Goal: Task Accomplishment & Management: Manage account settings

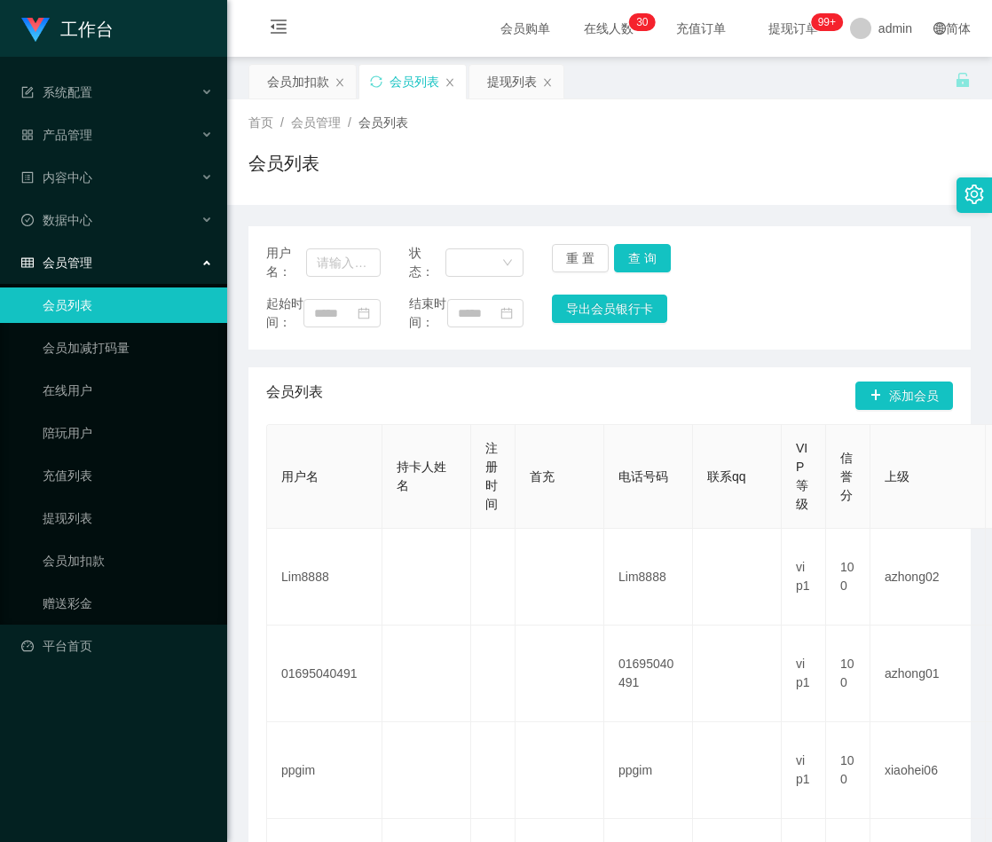
click at [338, 246] on div "用户名：" at bounding box center [323, 262] width 114 height 37
click at [348, 250] on input "text" at bounding box center [343, 262] width 75 height 28
paste input "85055851"
type input "85055851"
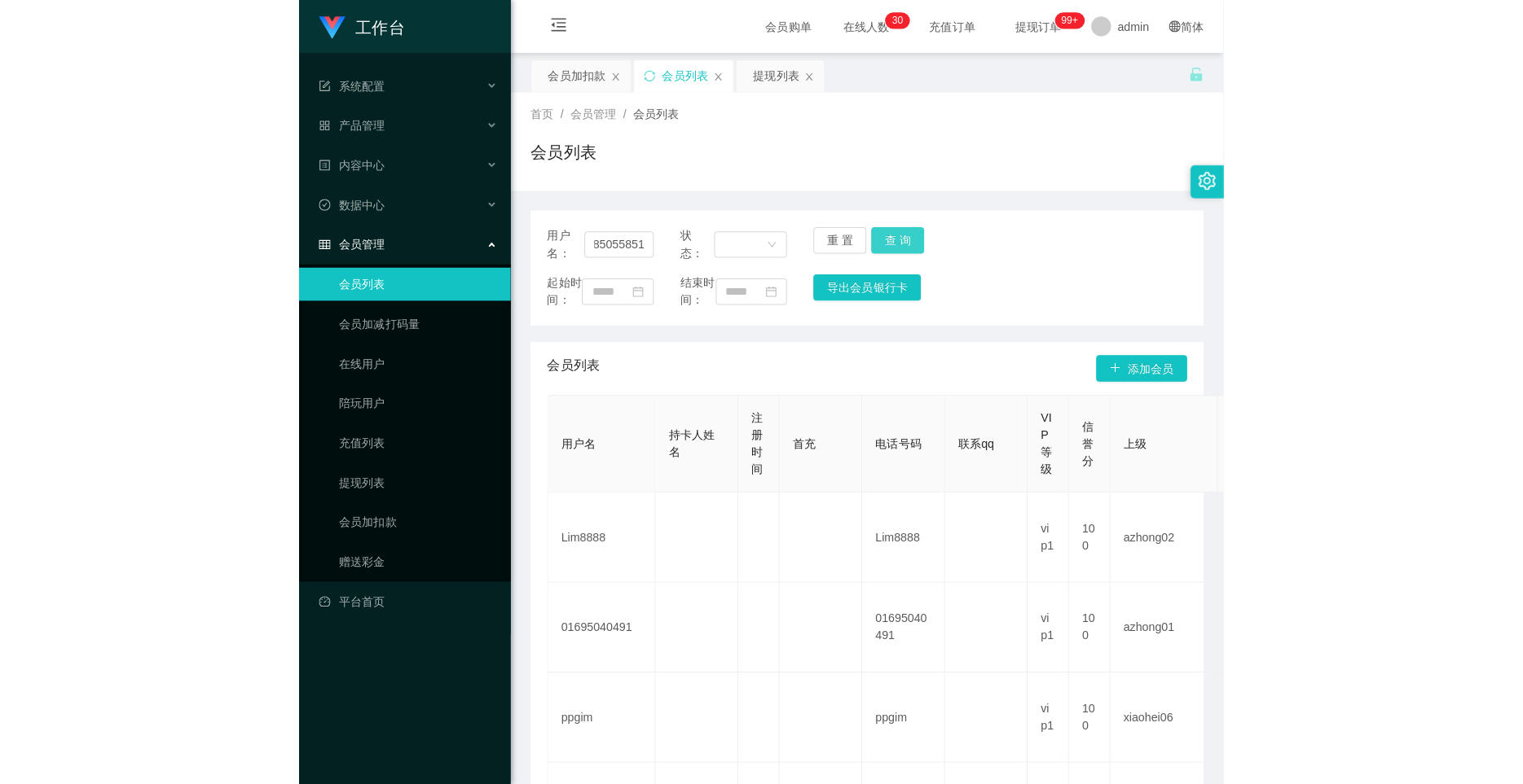
scroll to position [0, 0]
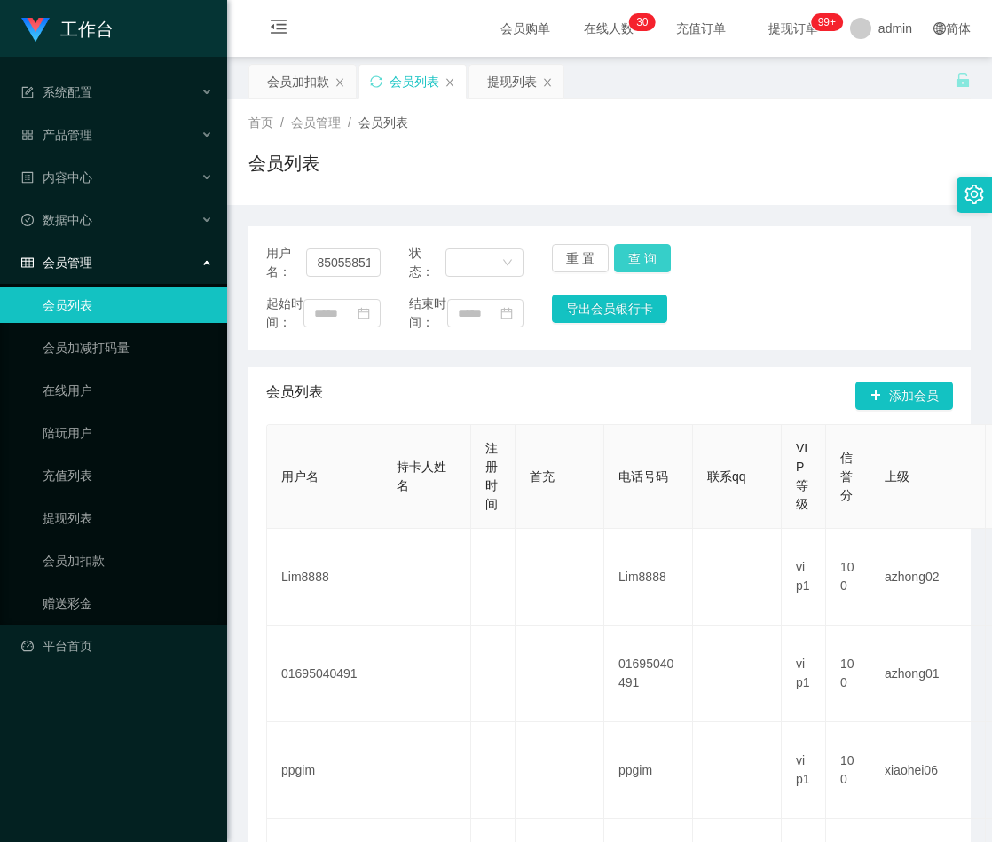
click at [633, 255] on button "查 询" at bounding box center [642, 258] width 57 height 28
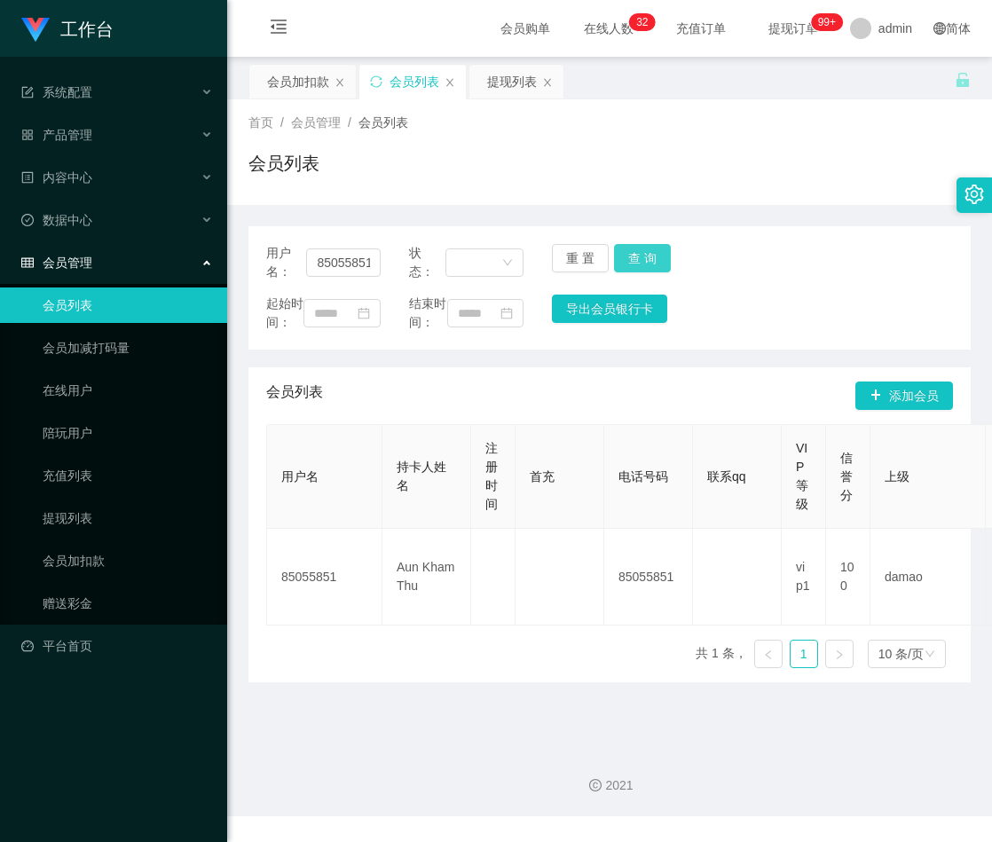
click at [634, 257] on button "查 询" at bounding box center [642, 258] width 57 height 28
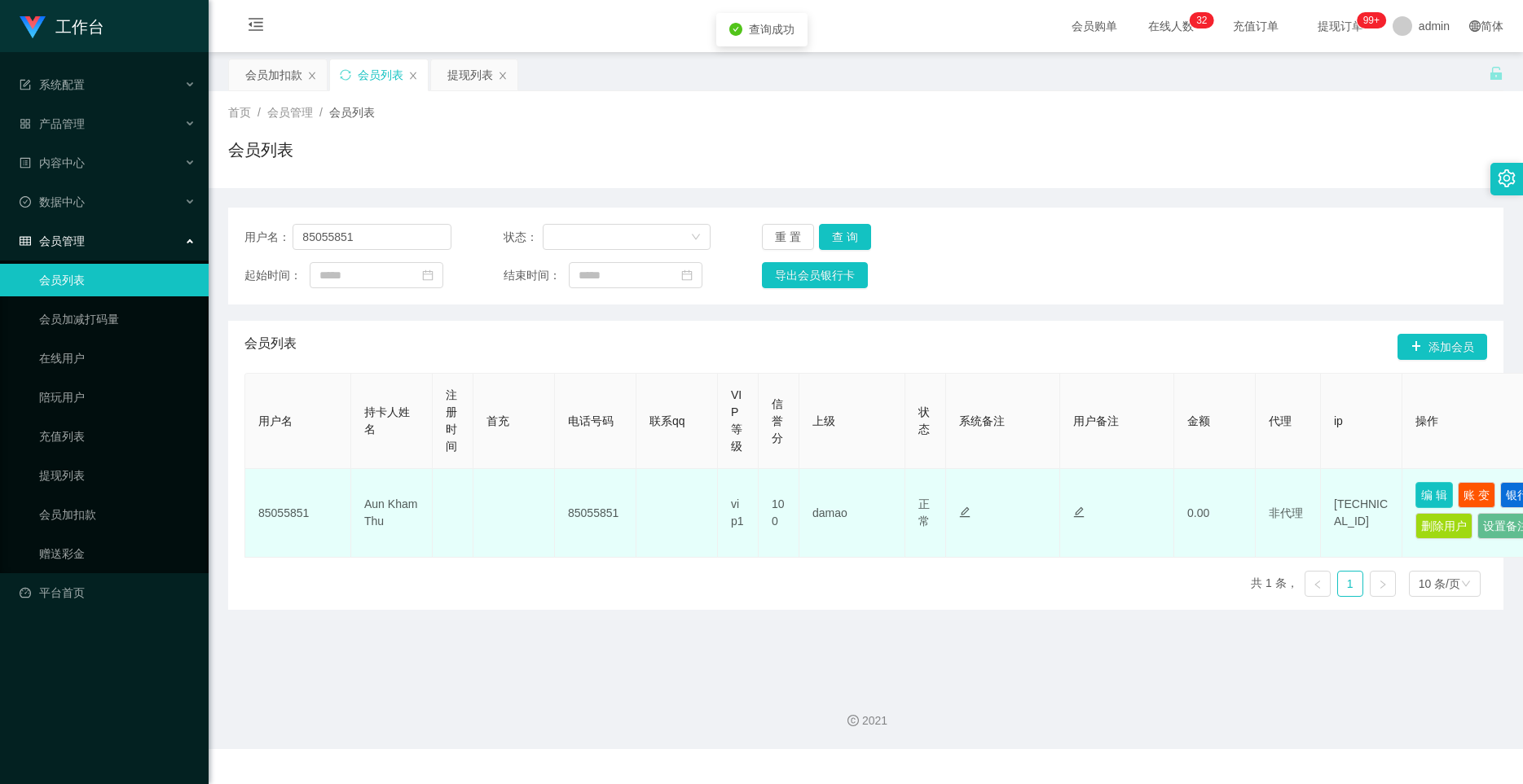
click at [910, 493] on button "编 辑" at bounding box center [1434, 495] width 38 height 26
type input "85055851"
type input "Aun Kham Thu"
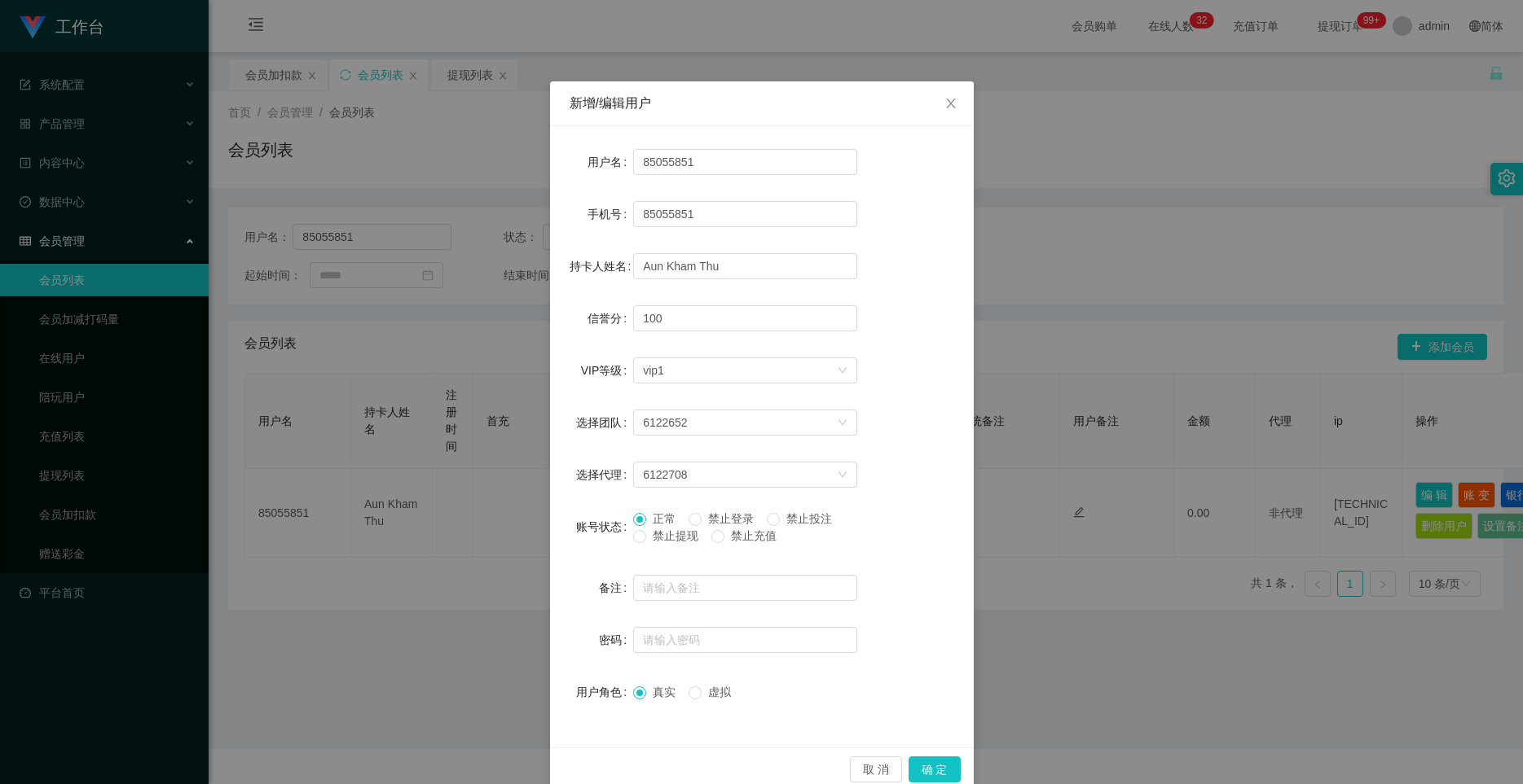
click at [647, 538] on span "禁止提现" at bounding box center [676, 536] width 59 height 13
click at [910, 765] on button "确 定" at bounding box center [934, 769] width 52 height 26
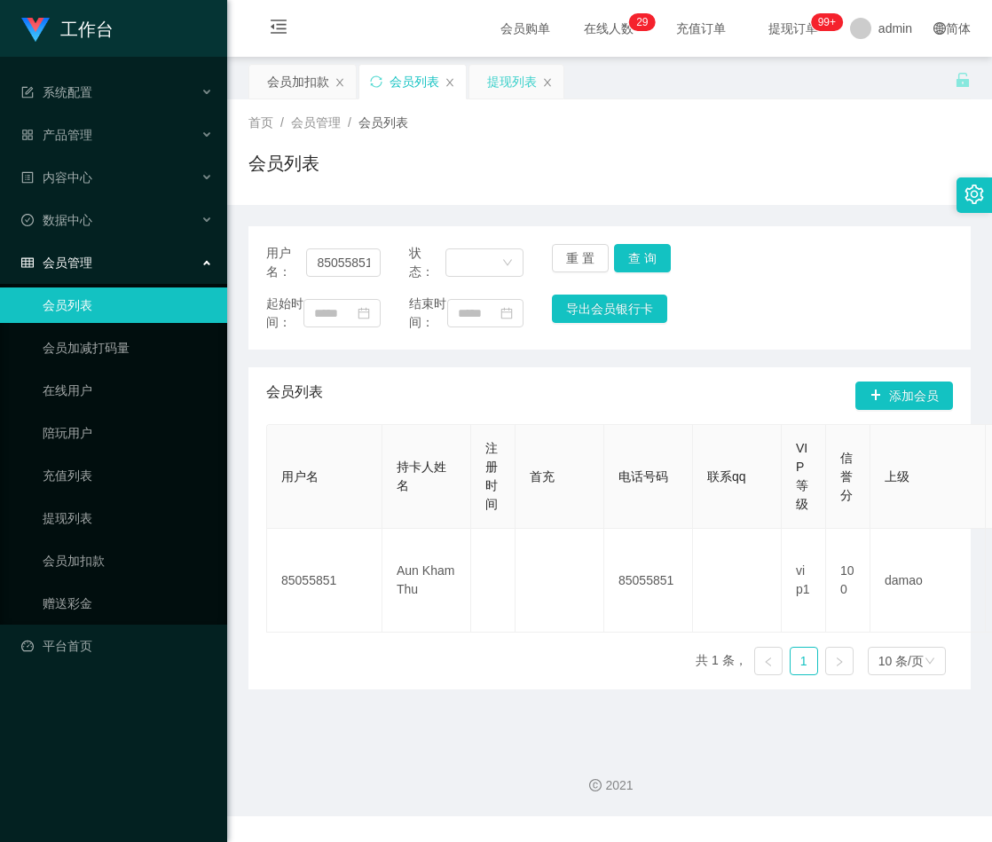
click at [515, 76] on div "提现列表" at bounding box center [512, 82] width 50 height 34
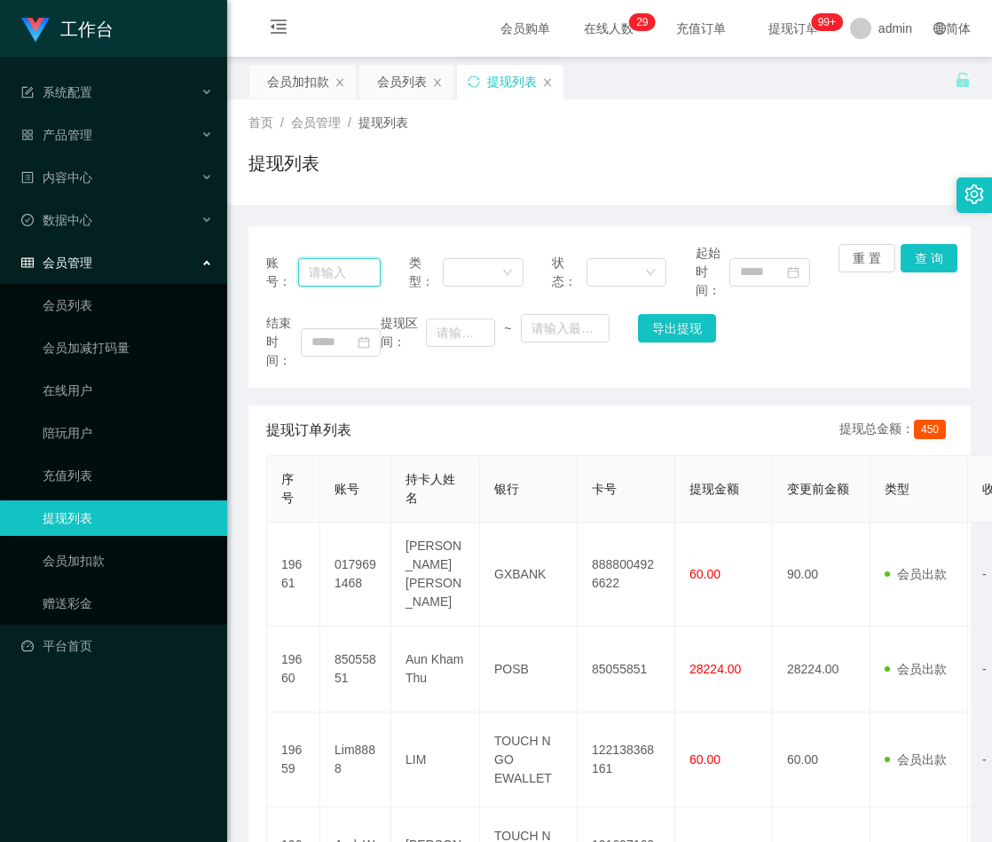
click at [356, 271] on input "text" at bounding box center [339, 272] width 83 height 28
paste input "85055851"
type input "85055851"
click at [930, 256] on button "查 询" at bounding box center [929, 258] width 57 height 28
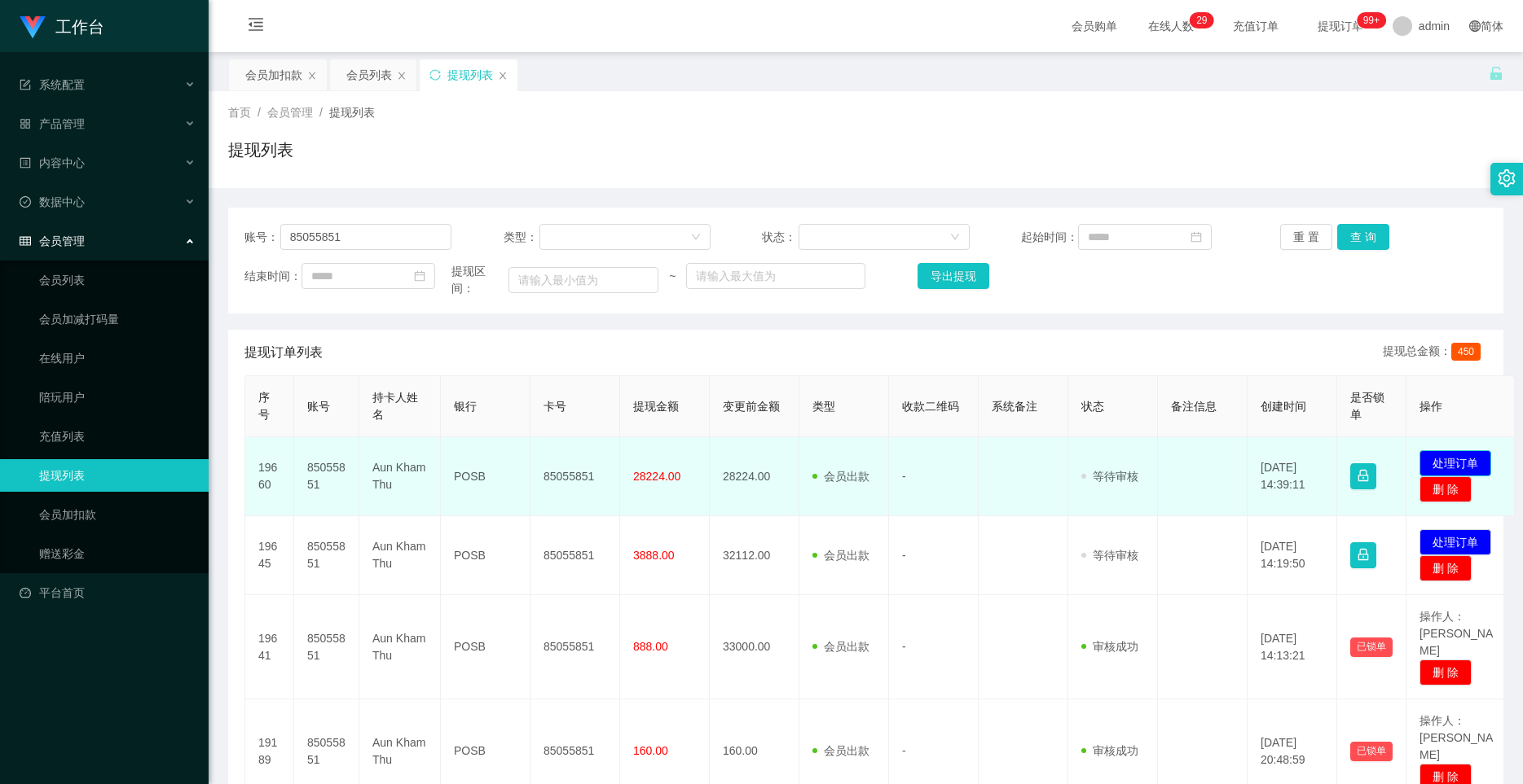
click at [910, 474] on button "处理订单" at bounding box center [1456, 464] width 72 height 26
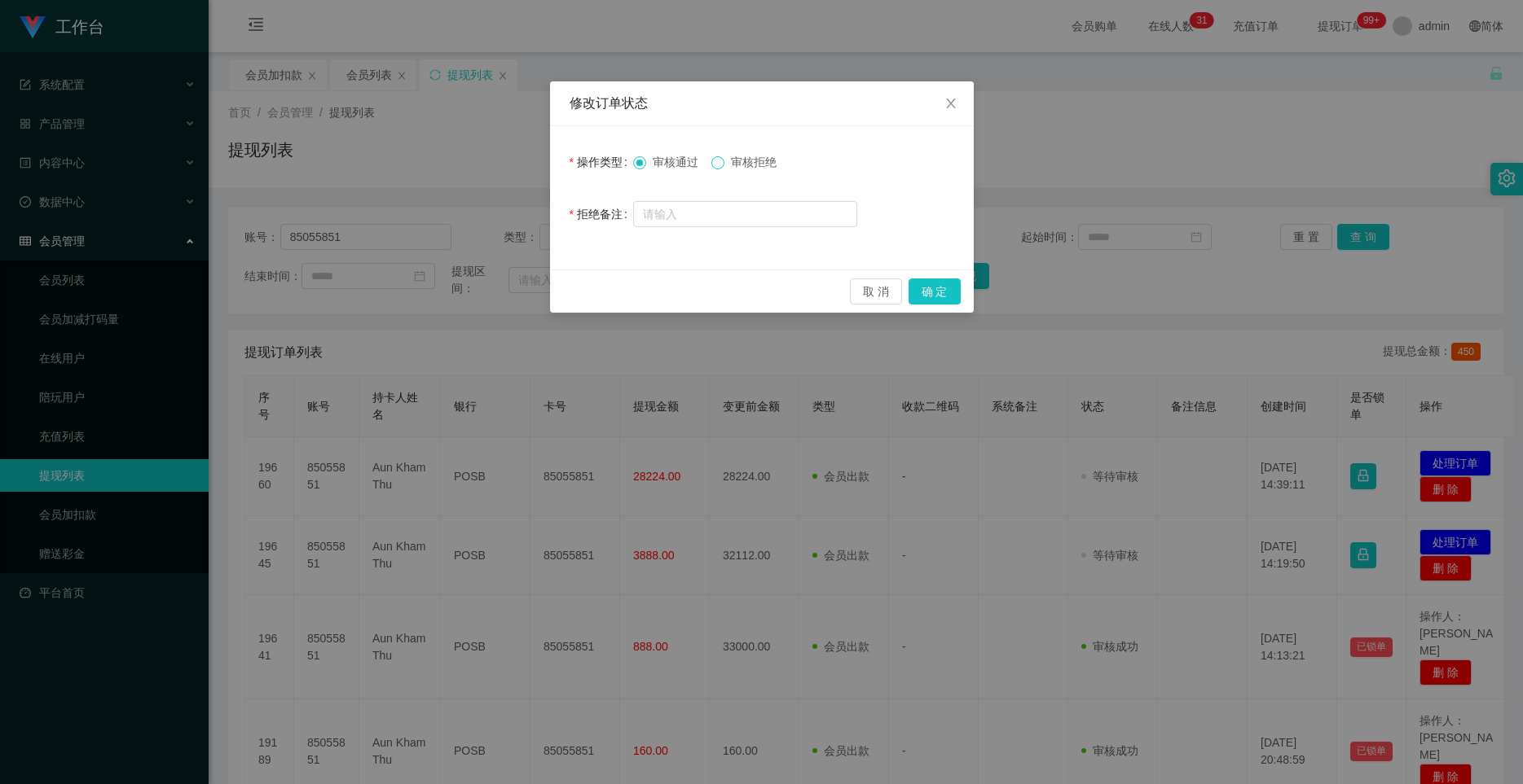
click at [725, 166] on span at bounding box center [718, 162] width 13 height 13
click at [731, 216] on input "text" at bounding box center [745, 214] width 224 height 26
paste input "尊敬的用户您好：由于您本次提款未按规定额度操作，系统已触发资金保护机制。为解除当前提款限制，需启用「对冲激活功能」，本次对冲金额为您账户余额的（35%）即【1…"
type input "尊敬的用户您好：由于您本次提款未按规定额度操作，系统已触发资金保护机制。为解除当前提款限制，需启用「对冲激活功能」，本次对冲金额为您账户余额的（35%）即【1…"
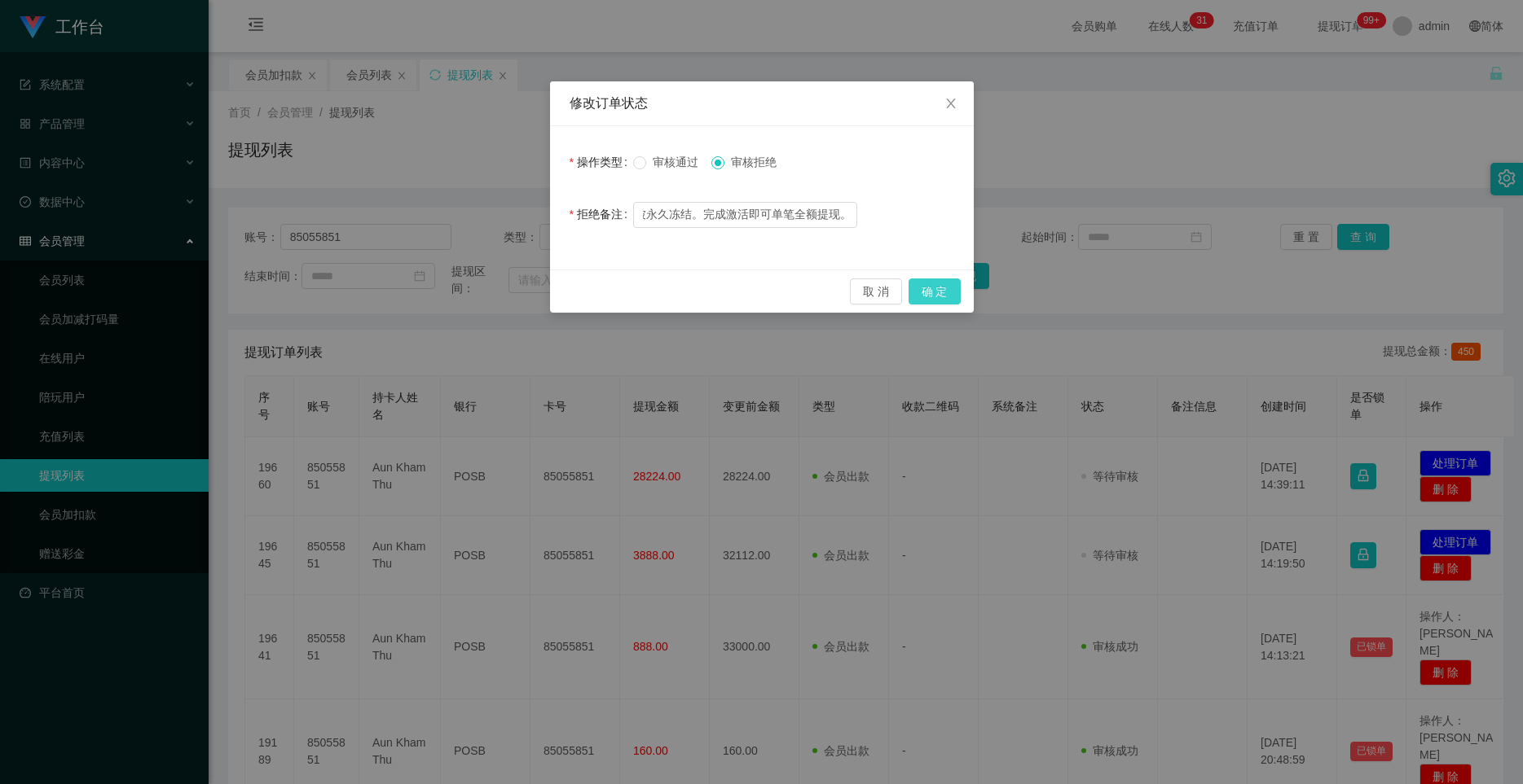
click at [910, 286] on button "确 定" at bounding box center [934, 291] width 52 height 26
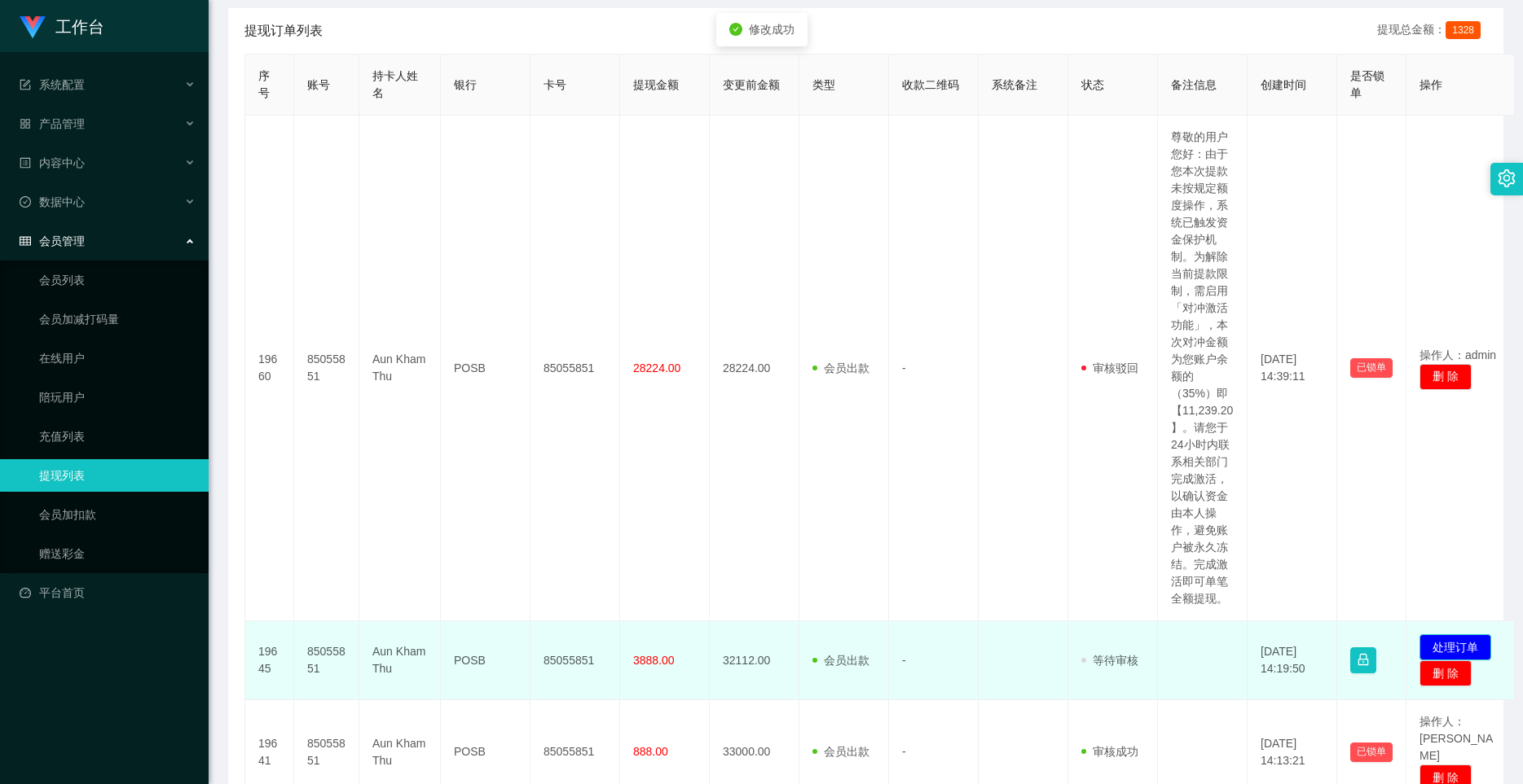
scroll to position [408, 0]
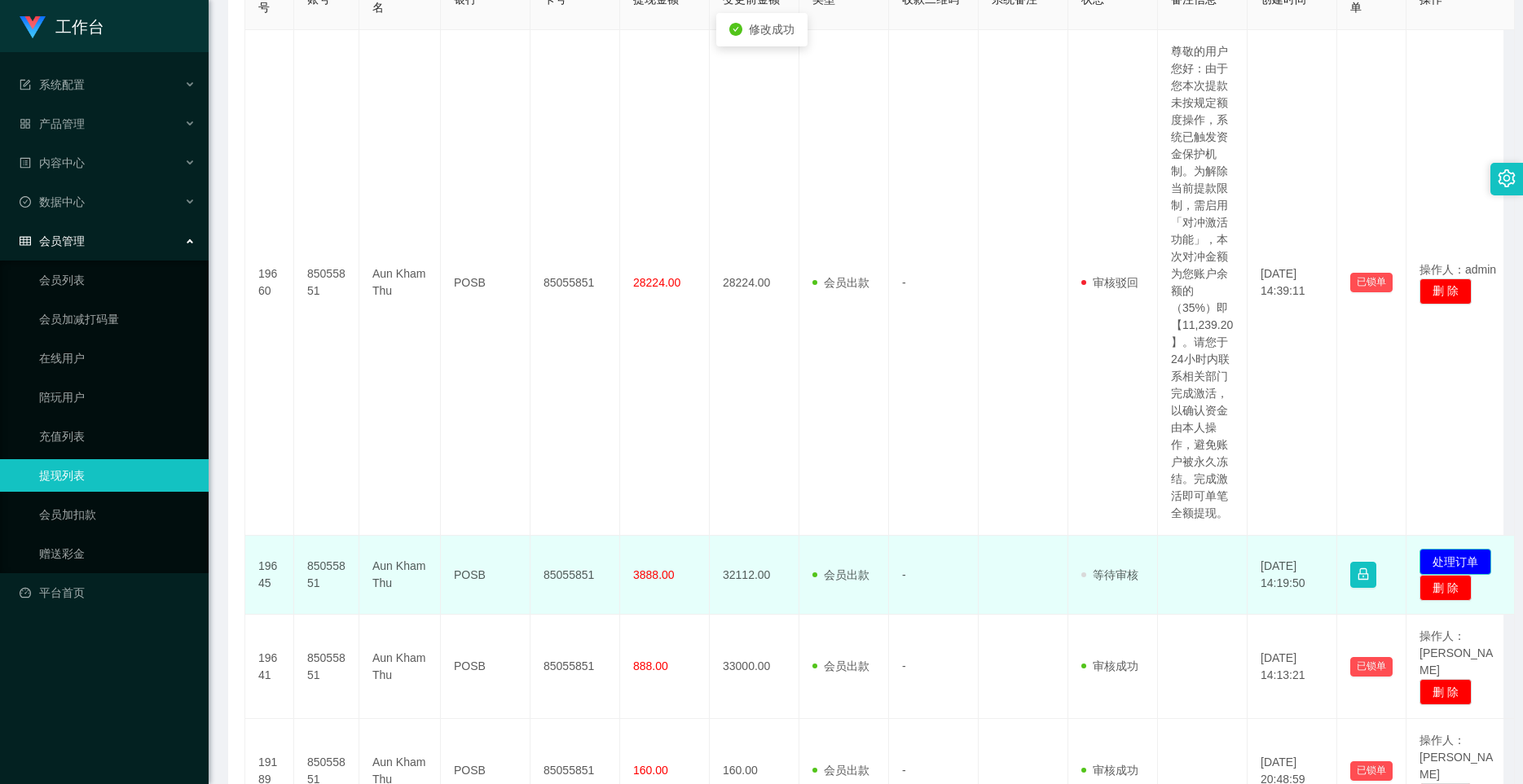
click at [910, 564] on button "处理订单" at bounding box center [1456, 562] width 72 height 26
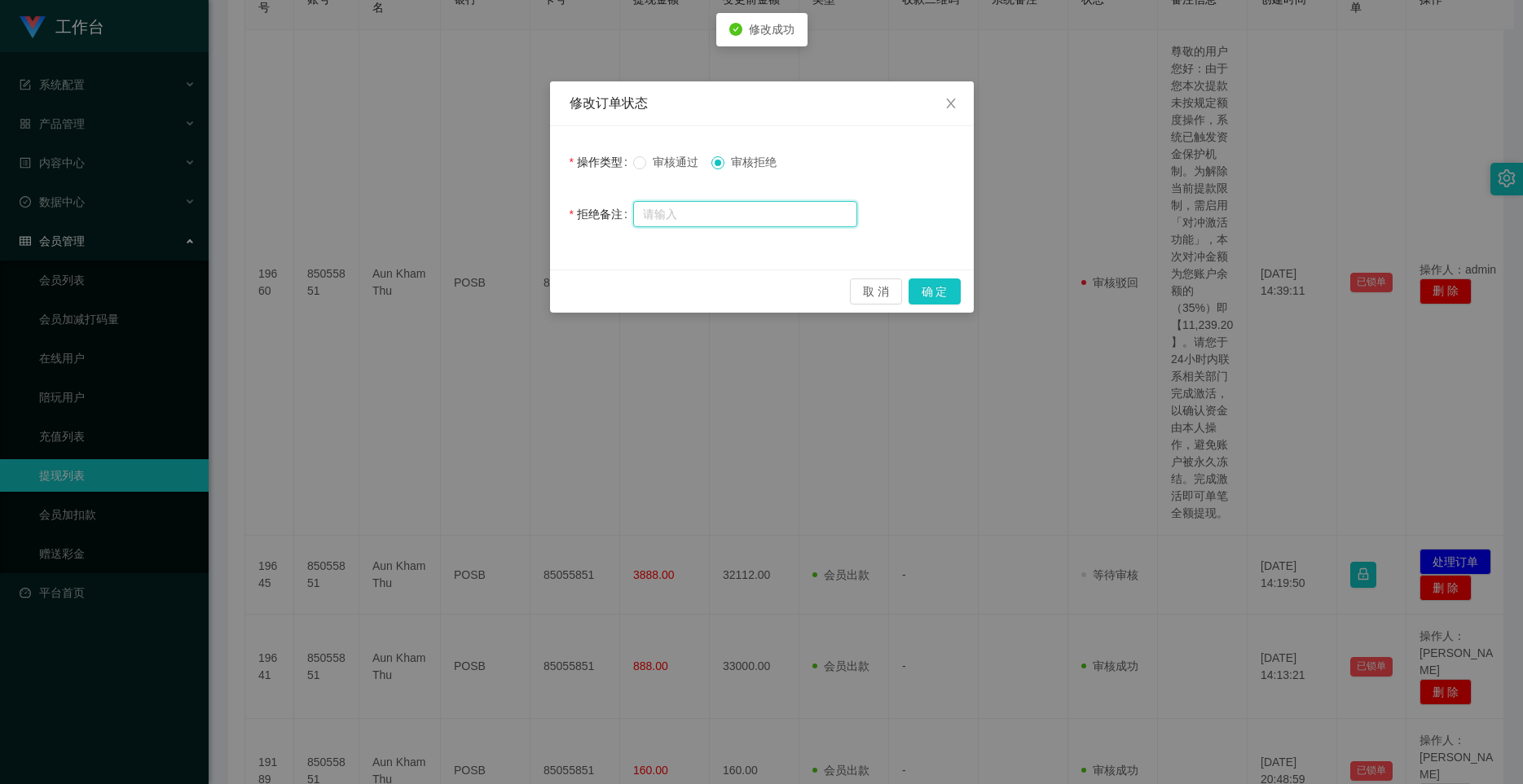
click at [671, 215] on input "text" at bounding box center [745, 214] width 224 height 26
paste input "尊敬的用户您好：由于您本次提款未按规定额度操作，系统已触发资金保护机制。为解除当前提款限制，需启用「对冲激活功能」，本次对冲金额为您账户余额的（35%）即【1…"
type input "尊敬的用户您好：由于您本次提款未按规定额度操作，系统已触发资金保护机制。为解除当前提款限制，需启用「对冲激活功能」，本次对冲金额为您账户余额的（35%）即【1…"
click at [910, 293] on button "确 定" at bounding box center [934, 291] width 52 height 26
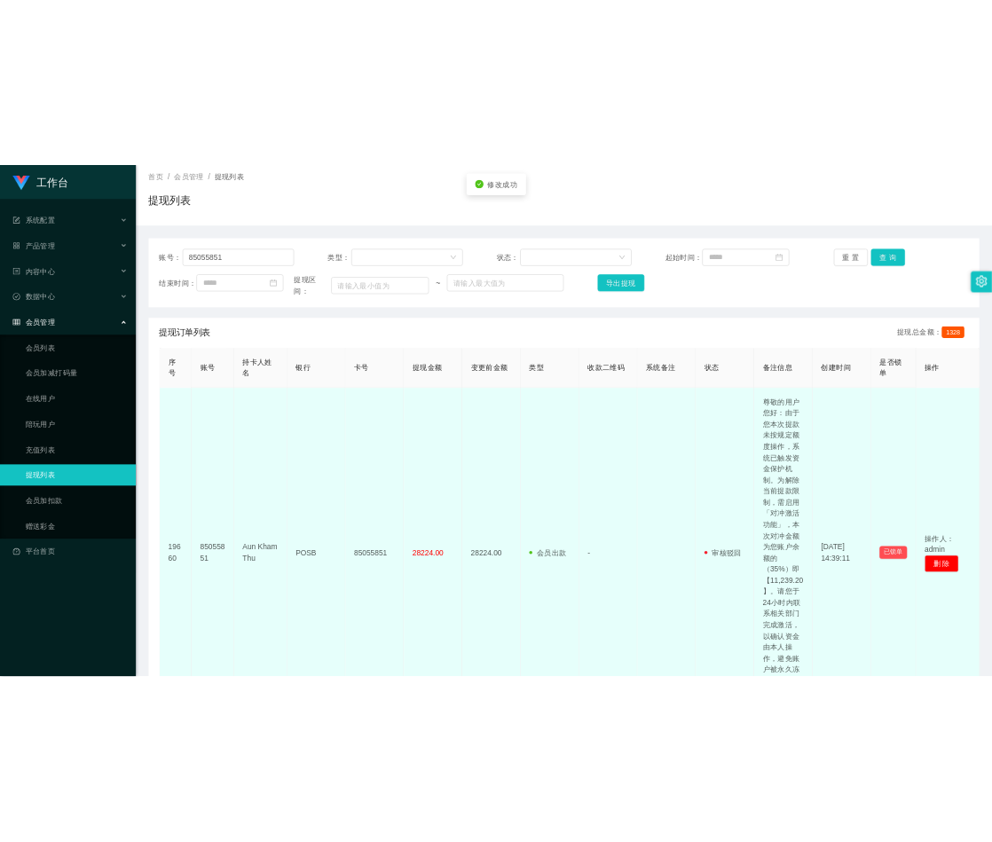
scroll to position [0, 0]
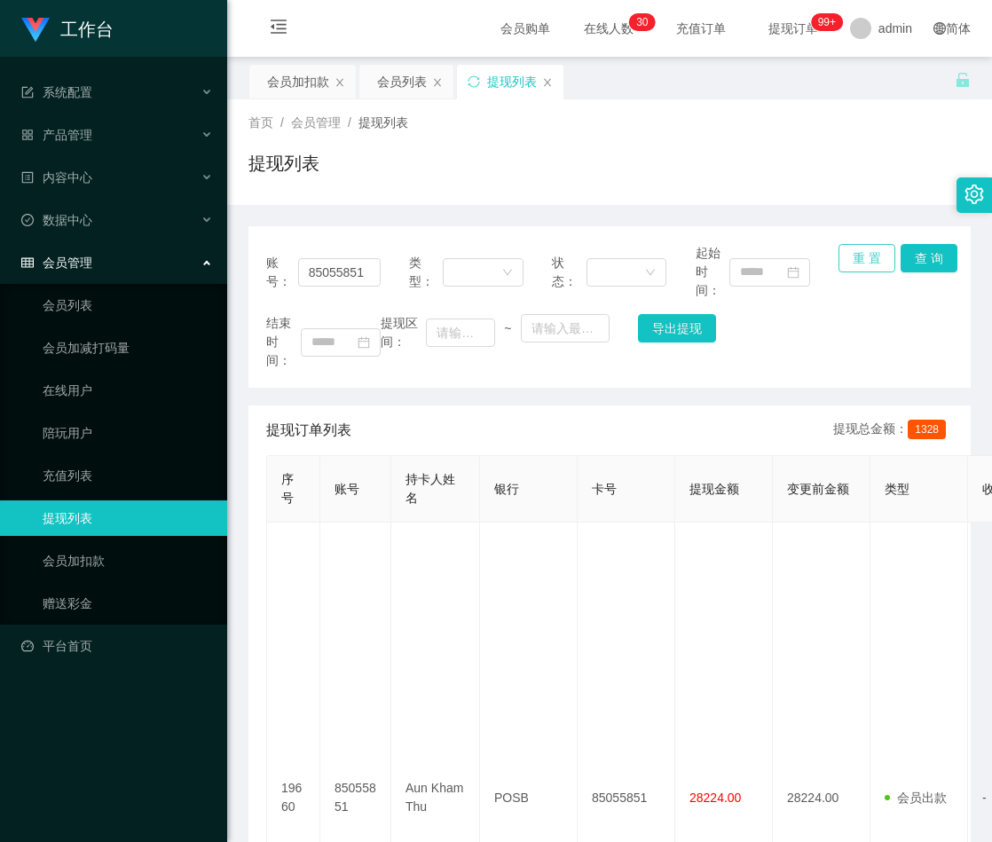
click at [853, 263] on button "重 置" at bounding box center [866, 258] width 57 height 28
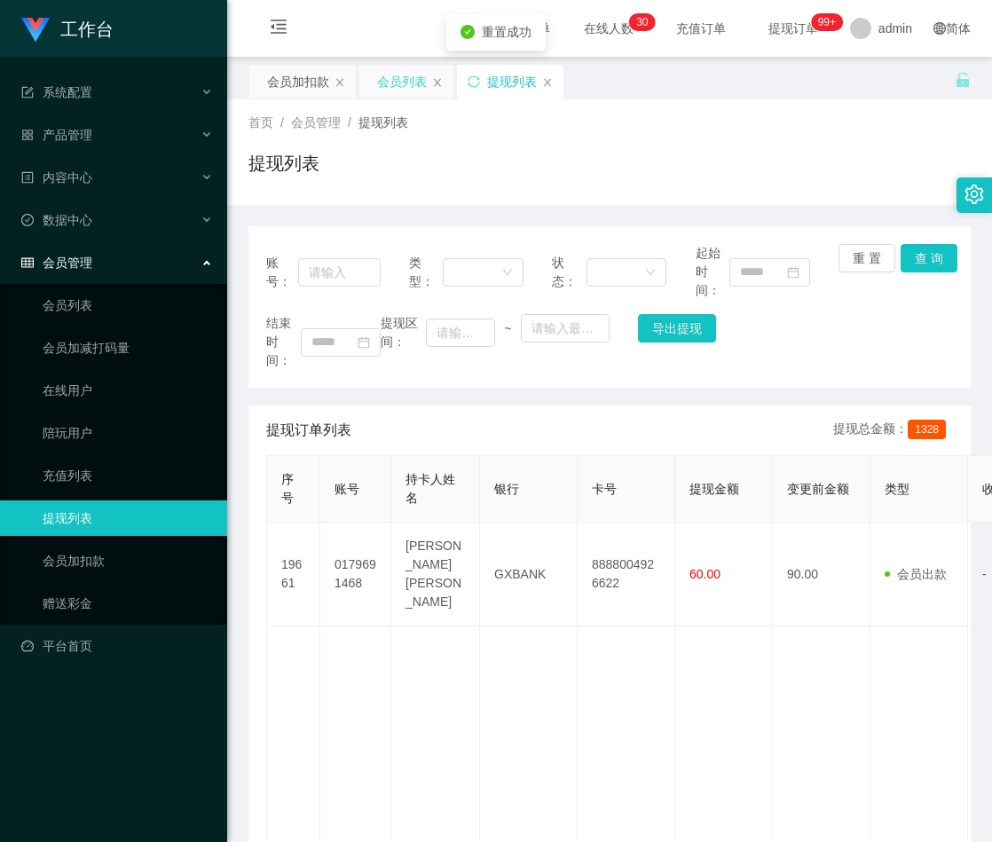
click at [407, 83] on div "会员列表" at bounding box center [402, 82] width 50 height 34
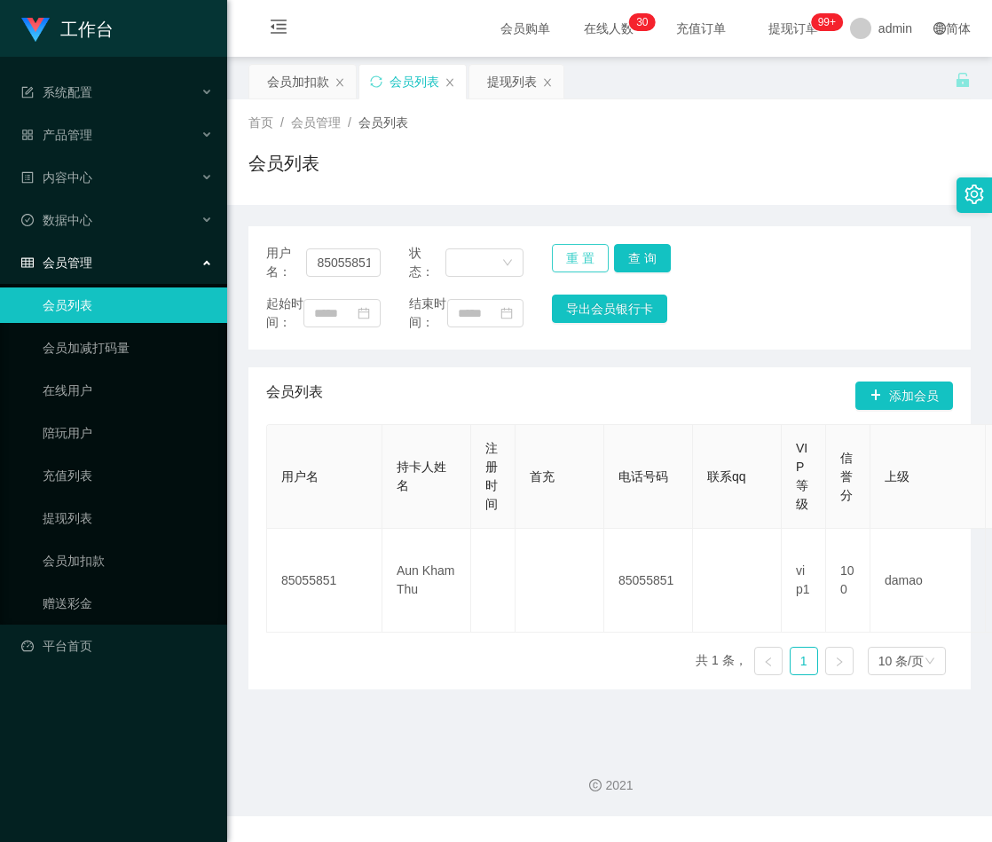
click at [571, 259] on button "重 置" at bounding box center [580, 258] width 57 height 28
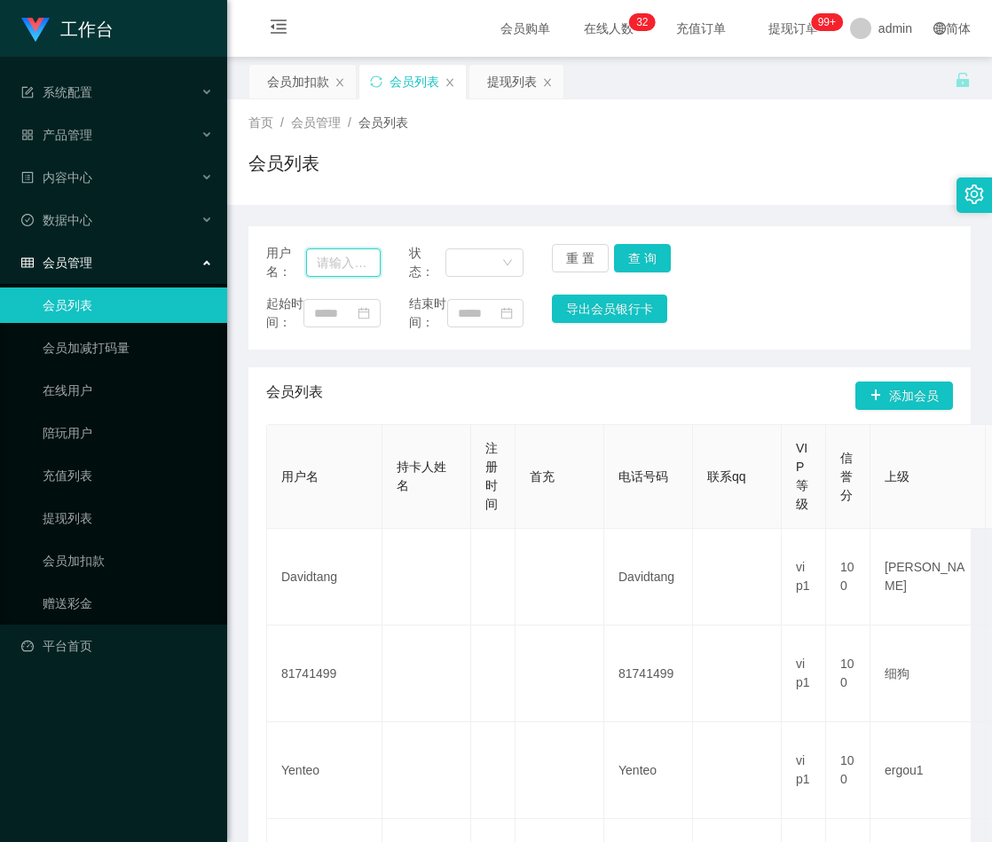
click at [357, 263] on input "text" at bounding box center [343, 262] width 75 height 28
